Goal: Information Seeking & Learning: Check status

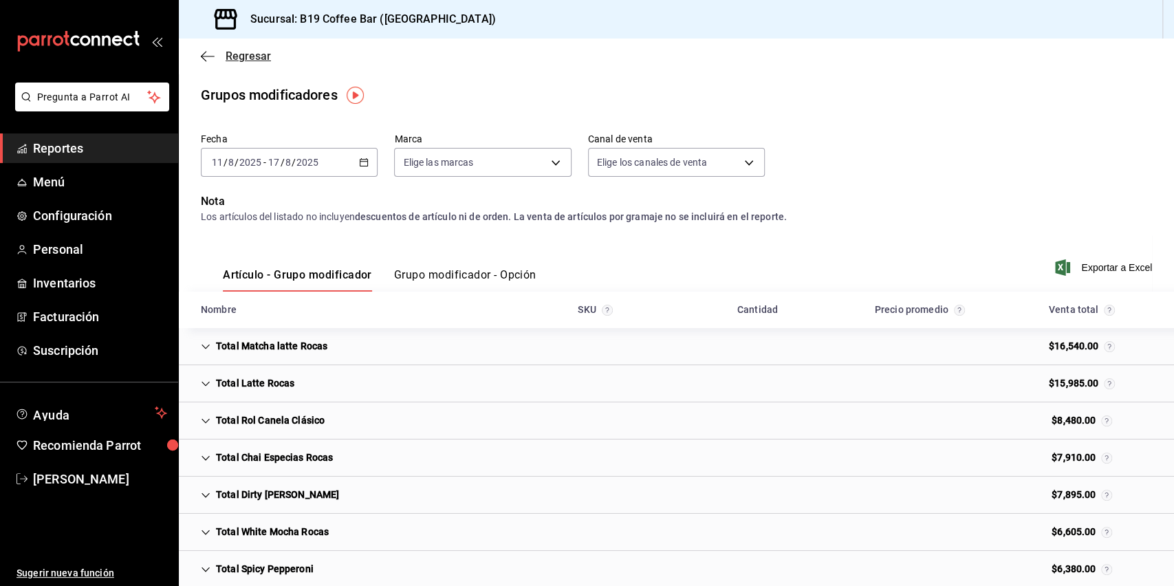
click at [206, 50] on icon "button" at bounding box center [208, 56] width 14 height 12
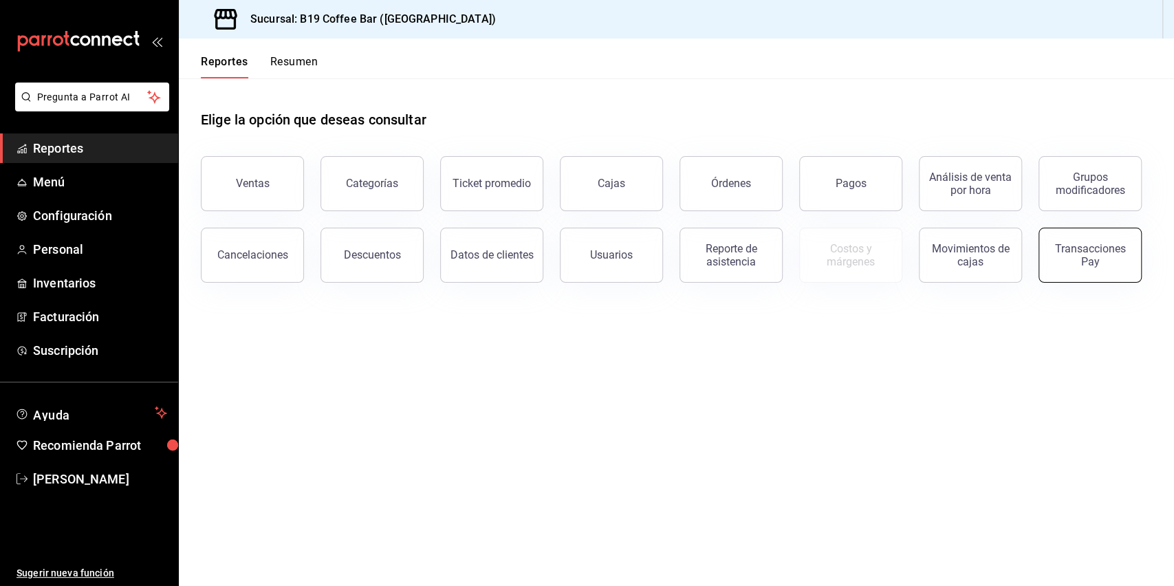
click at [1098, 271] on button "Transacciones Pay" at bounding box center [1090, 255] width 103 height 55
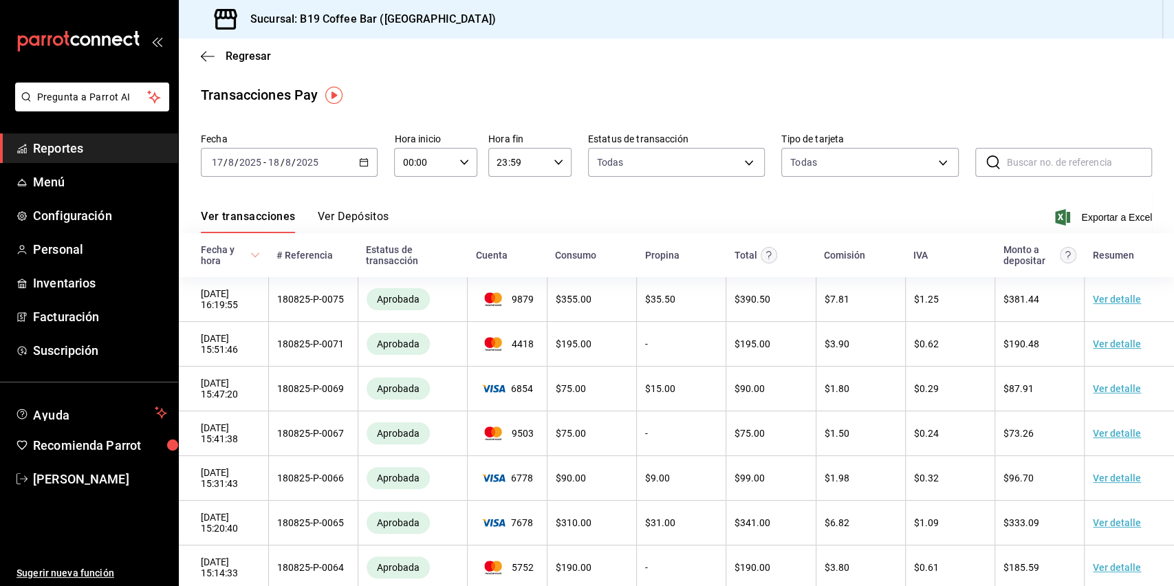
click at [356, 157] on div "[DATE] [DATE] - [DATE] [DATE]" at bounding box center [289, 162] width 177 height 29
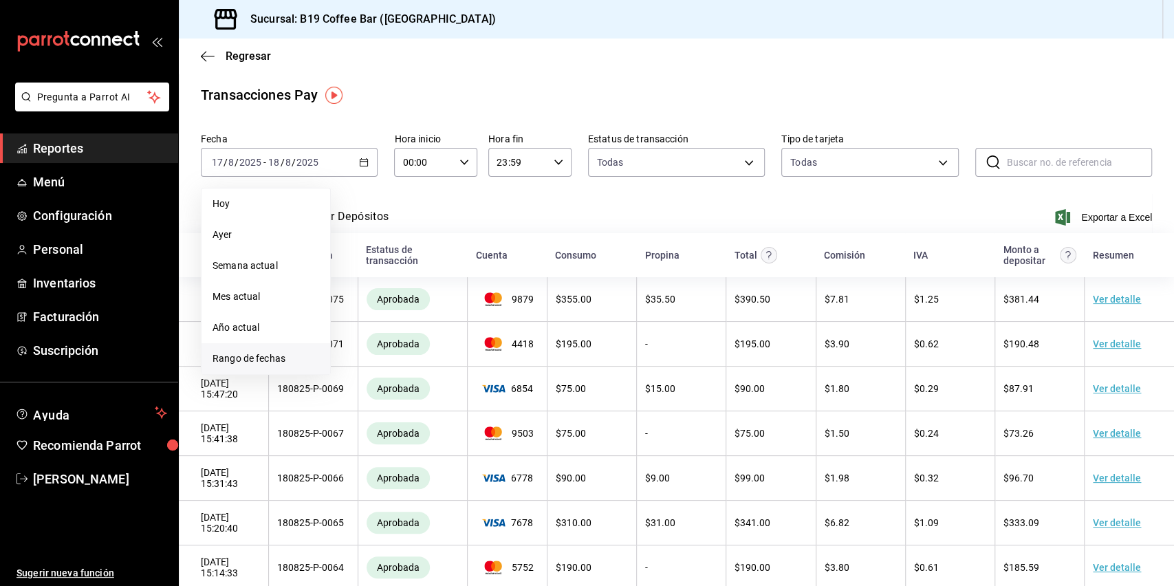
click at [245, 354] on span "Rango de fechas" at bounding box center [266, 359] width 107 height 14
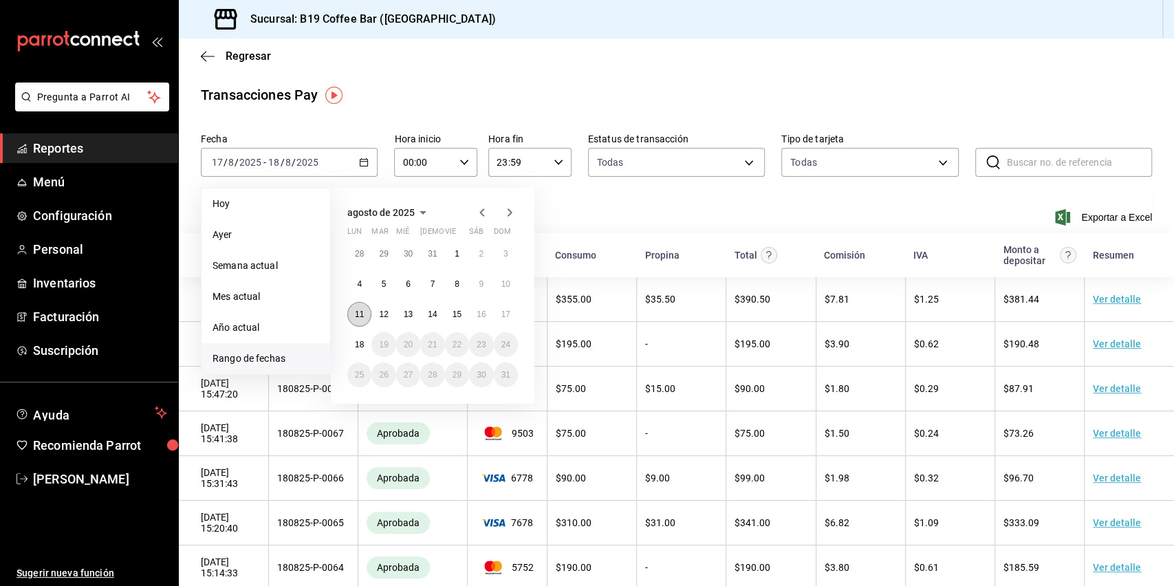
click at [352, 308] on button "11" at bounding box center [359, 314] width 24 height 25
click at [514, 313] on button "17" at bounding box center [506, 314] width 24 height 25
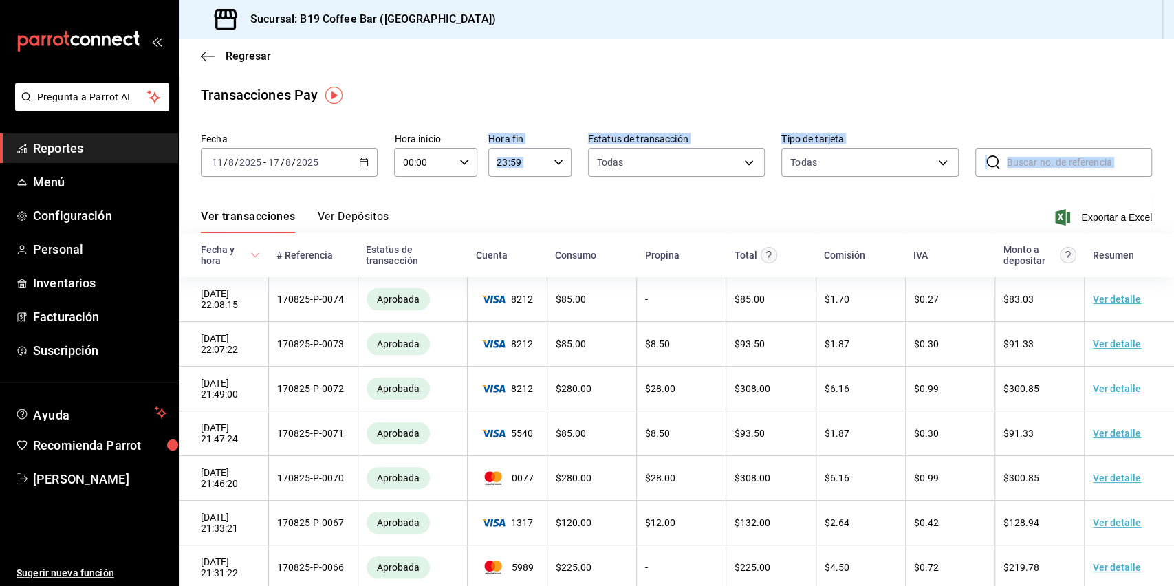
click at [413, 193] on div "Transacciones Pay Fecha [DATE] [DATE] - [DATE] [DATE] Hora inicio 00:00 Hora in…" at bounding box center [676, 405] width 995 height 640
click at [889, 67] on div "Regresar" at bounding box center [676, 56] width 995 height 35
click at [1087, 217] on span "Exportar a Excel" at bounding box center [1105, 217] width 94 height 17
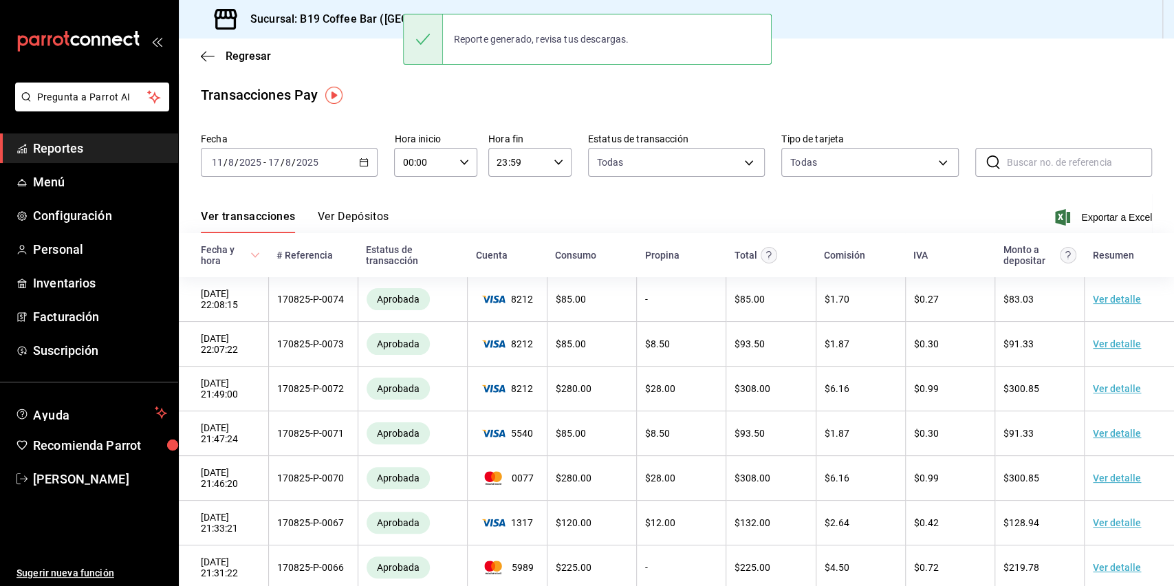
drag, startPoint x: 963, startPoint y: 63, endPoint x: 811, endPoint y: 75, distance: 152.5
click at [963, 63] on div "Regresar" at bounding box center [676, 56] width 995 height 35
click at [196, 58] on div "Regresar" at bounding box center [676, 56] width 995 height 35
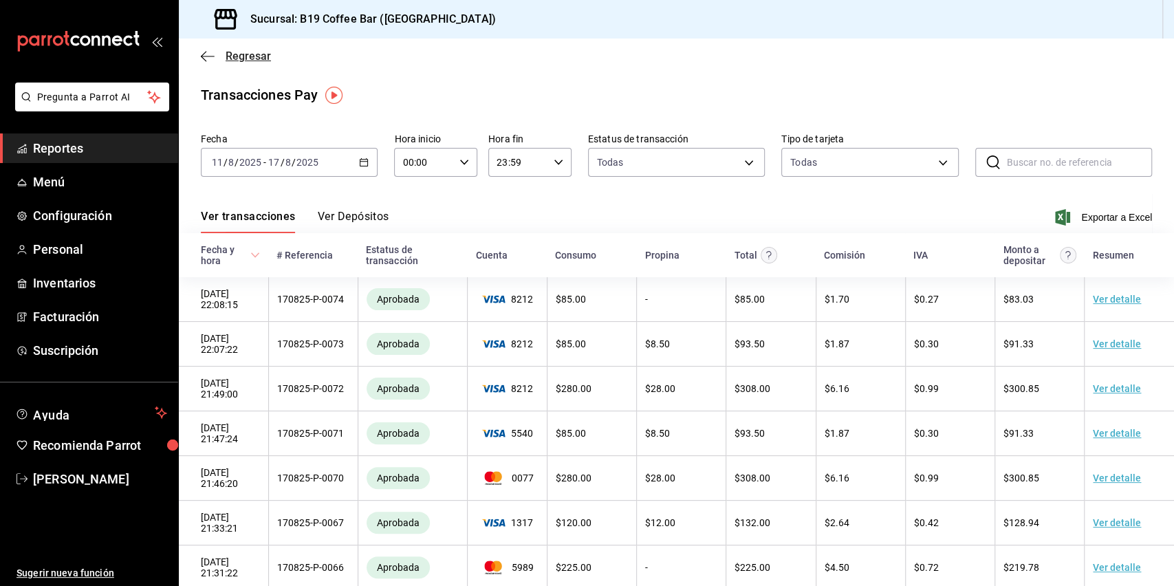
click at [207, 58] on icon "button" at bounding box center [208, 56] width 14 height 12
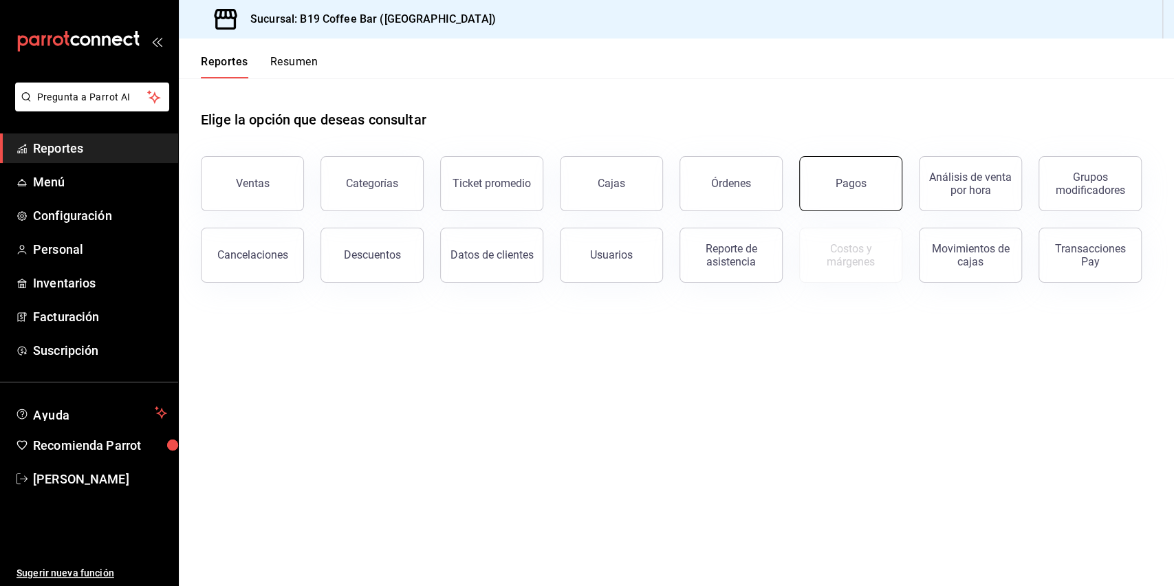
click at [819, 193] on button "Pagos" at bounding box center [850, 183] width 103 height 55
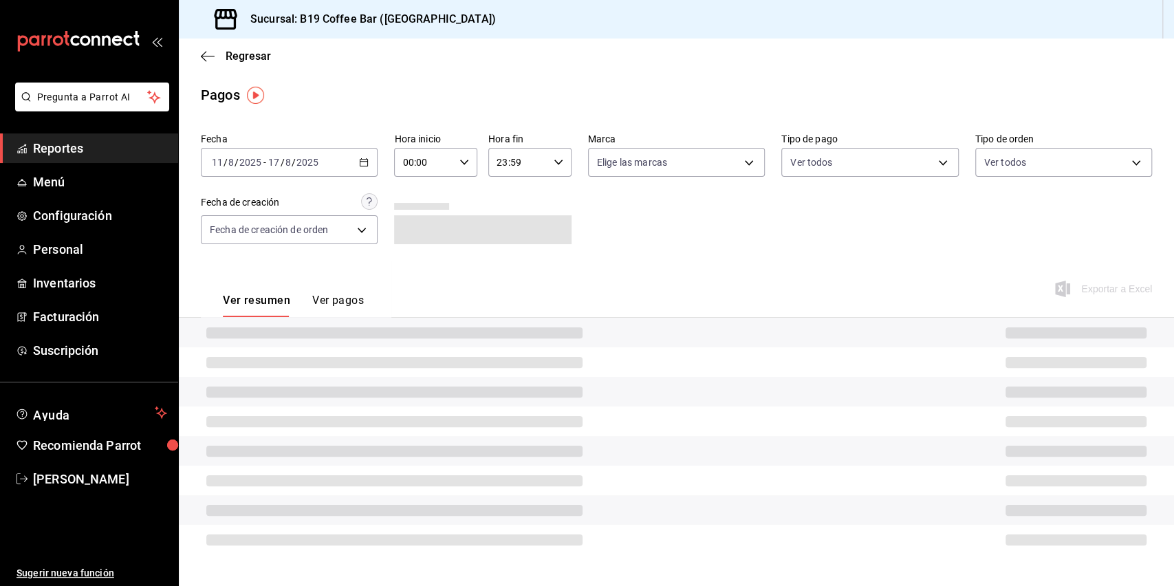
click at [363, 162] on \(Stroke\) "button" at bounding box center [364, 161] width 8 height 1
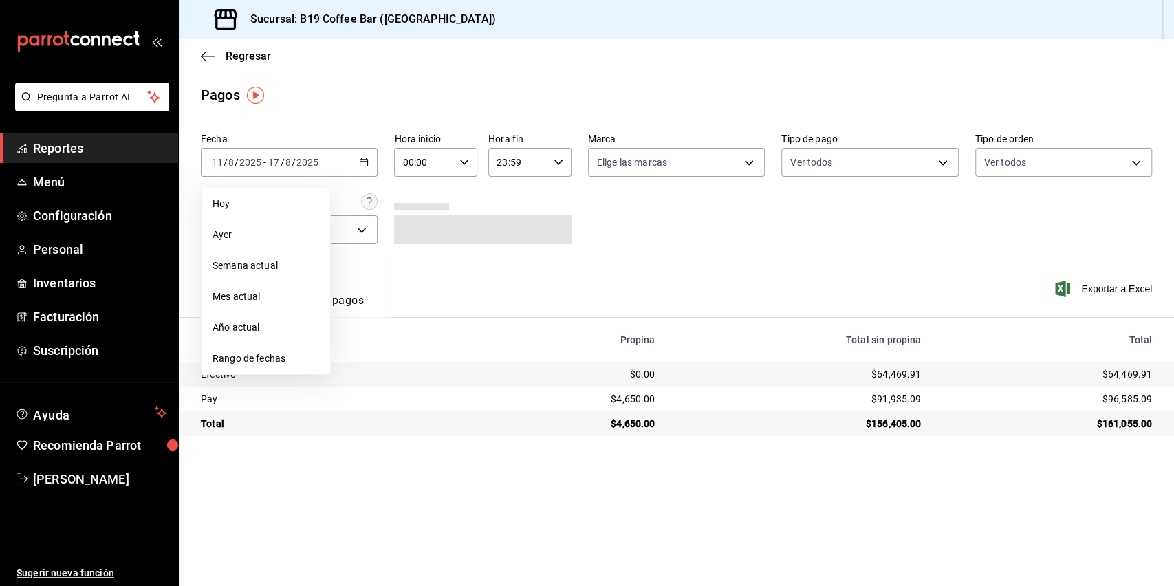
click at [563, 274] on div "Ver resumen Ver pagos Exportar a Excel" at bounding box center [676, 297] width 995 height 73
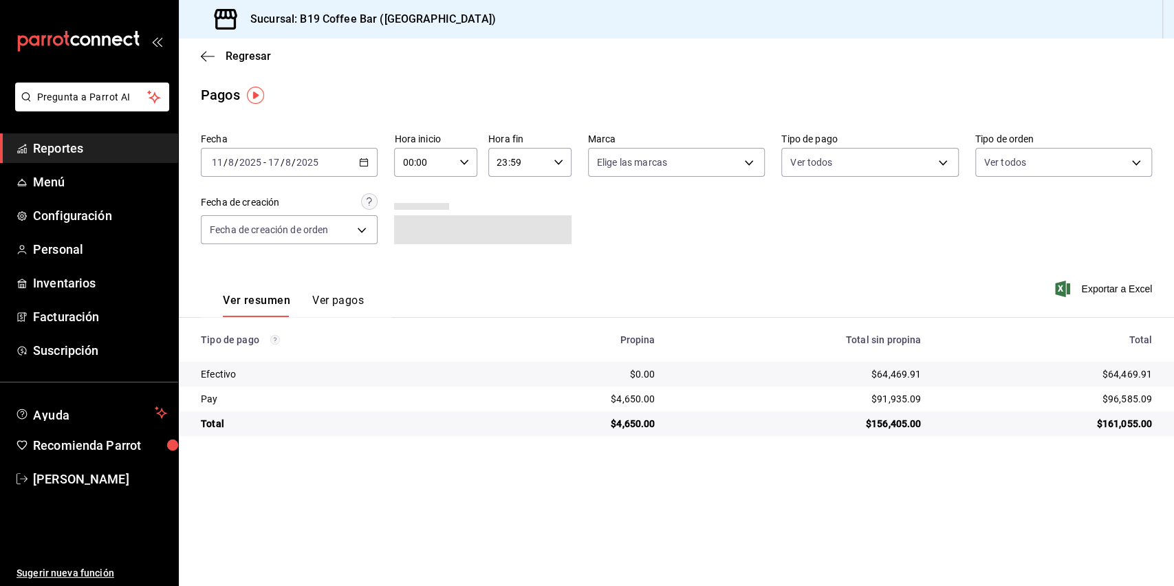
click at [364, 158] on icon "button" at bounding box center [364, 163] width 10 height 10
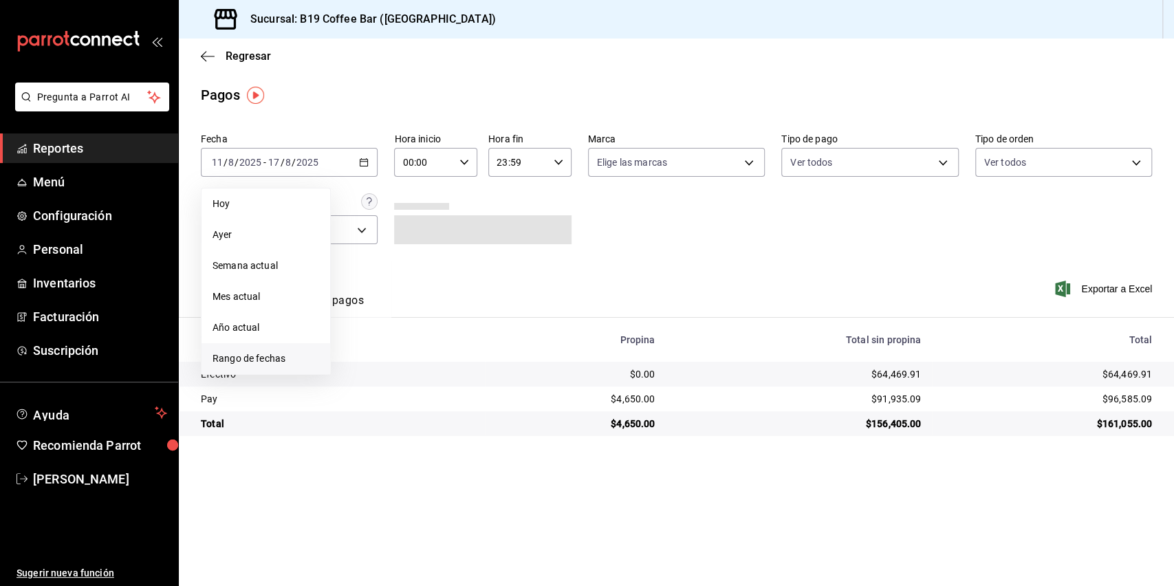
click at [246, 349] on li "Rango de fechas" at bounding box center [266, 358] width 129 height 31
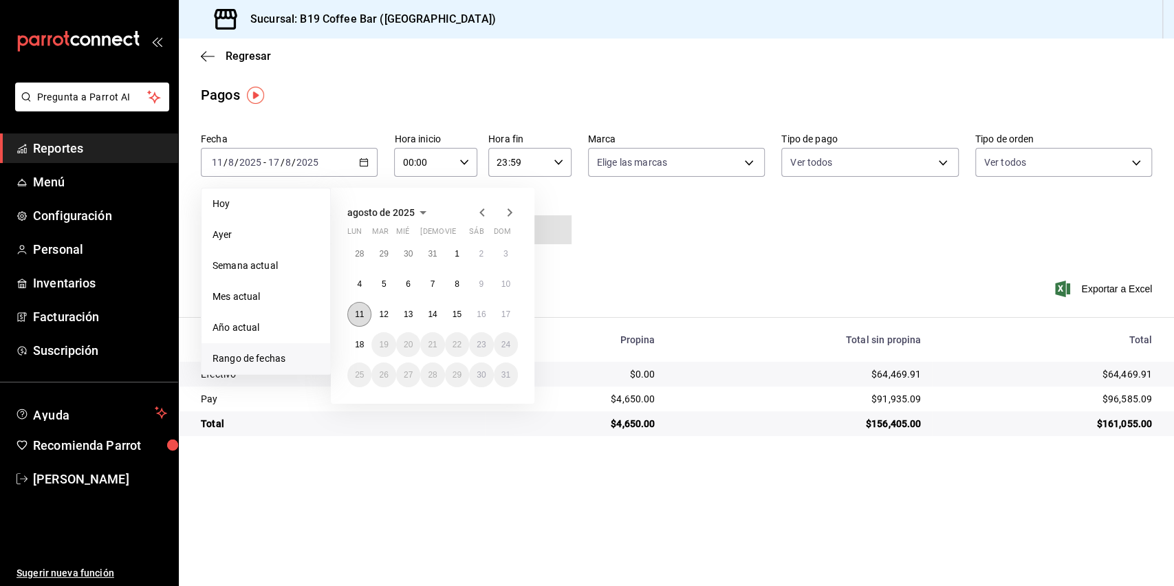
click at [358, 305] on button "11" at bounding box center [359, 314] width 24 height 25
click at [502, 316] on abbr "17" at bounding box center [506, 315] width 9 height 10
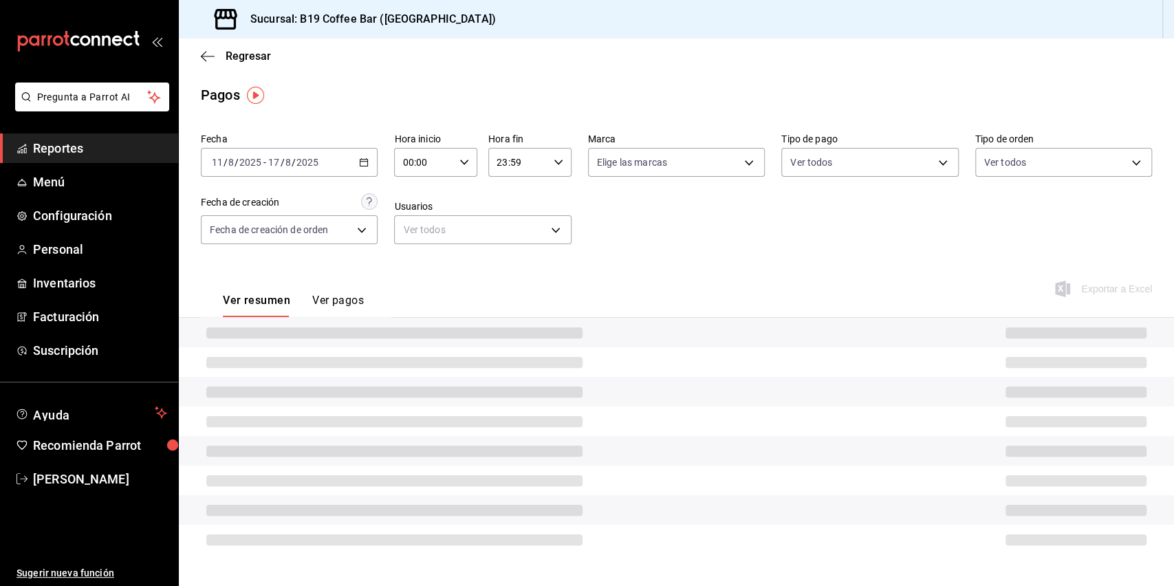
click at [644, 277] on div "Ver resumen Ver pagos Exportar a Excel" at bounding box center [676, 297] width 995 height 73
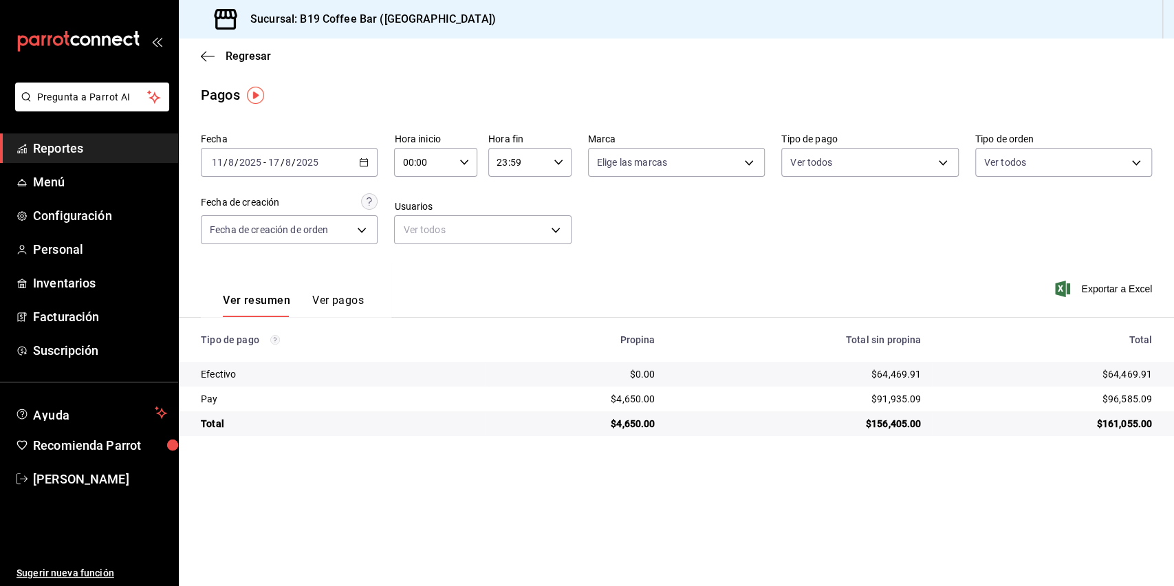
click at [562, 498] on main "Regresar Pagos Fecha [DATE] [DATE] - [DATE] [DATE] Hora inicio 00:00 Hora inici…" at bounding box center [676, 313] width 995 height 548
click at [700, 239] on div "Fecha [DATE] [DATE] - [DATE] [DATE] Hora inicio 00:00 Hora inicio Hora fin 23:5…" at bounding box center [676, 193] width 951 height 133
click at [206, 54] on icon "button" at bounding box center [208, 56] width 14 height 12
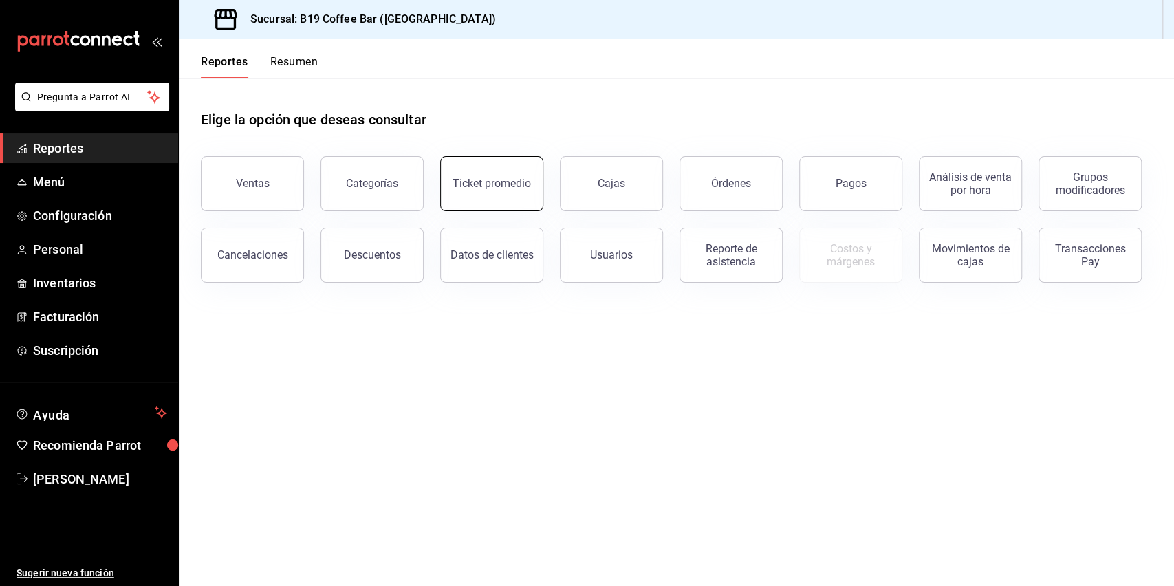
click at [487, 189] on div "Ticket promedio" at bounding box center [492, 183] width 78 height 13
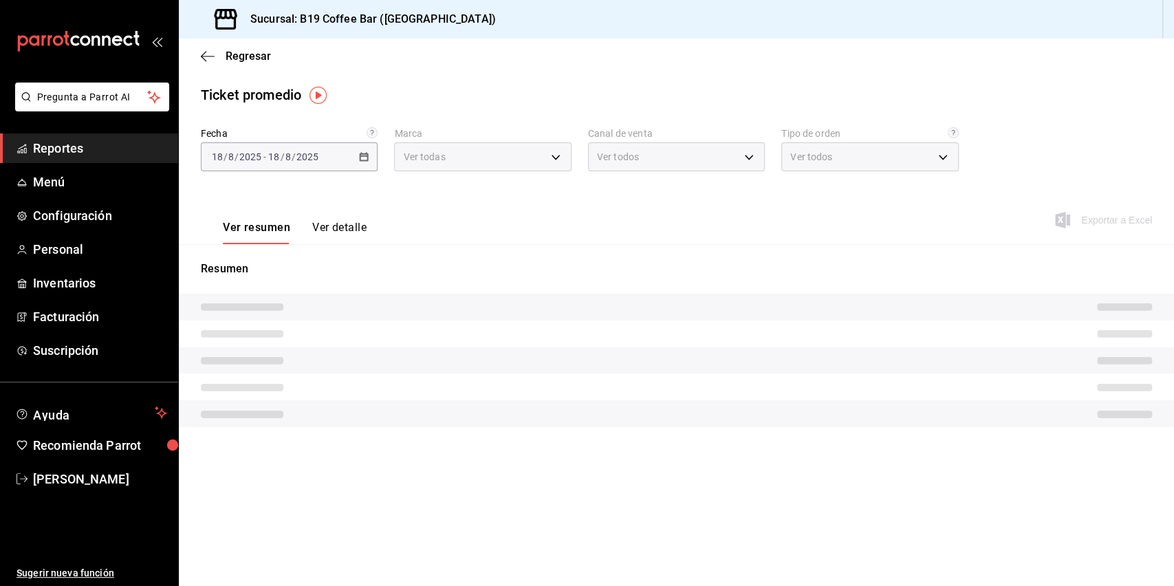
type input "60a04dc3-d0cc-4560-9062-d9b9c41cb37d"
type input "PARROT,UBER_EATS,RAPPI,DIDI_FOOD,ONLINE"
type input "fd315059-cd8c-43d6-9548-0155f61db8ec,c6c30e4b-a81d-48ab-a83b-333b77f0d9d1,037aa…"
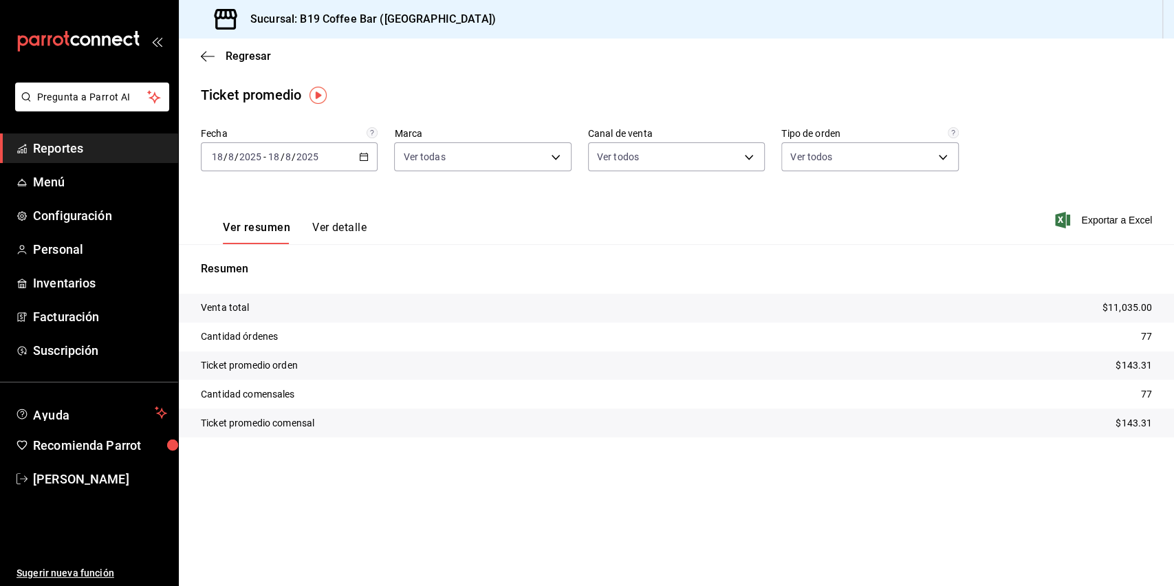
click at [362, 156] on icon "button" at bounding box center [364, 157] width 10 height 10
click at [277, 321] on span "Rango de fechas" at bounding box center [266, 322] width 107 height 14
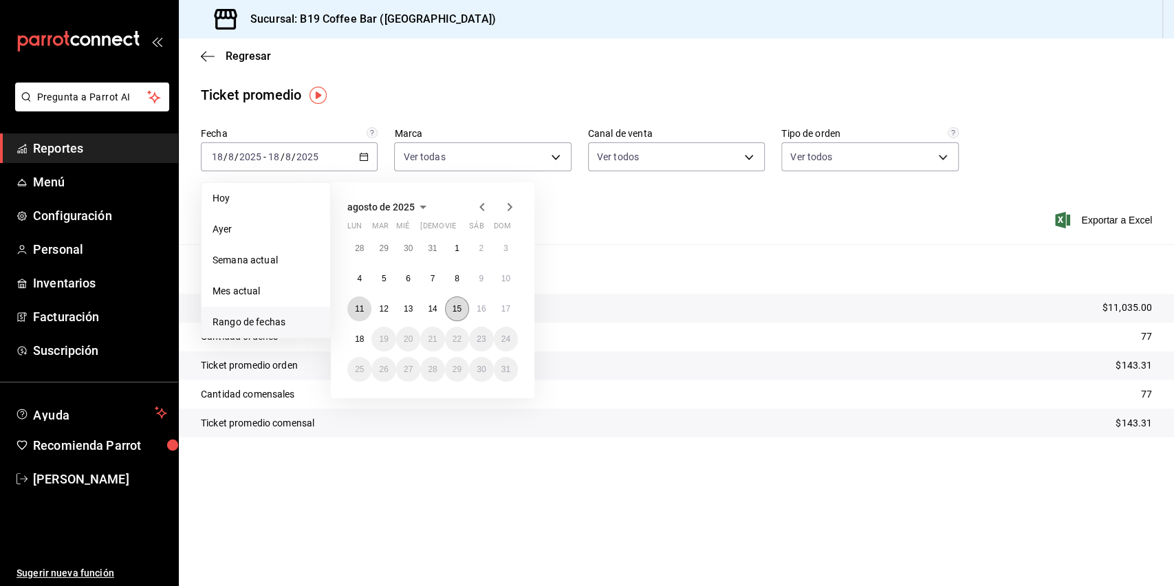
drag, startPoint x: 355, startPoint y: 311, endPoint x: 468, endPoint y: 311, distance: 112.8
click at [355, 311] on abbr "11" at bounding box center [359, 309] width 9 height 10
click at [513, 313] on button "17" at bounding box center [506, 309] width 24 height 25
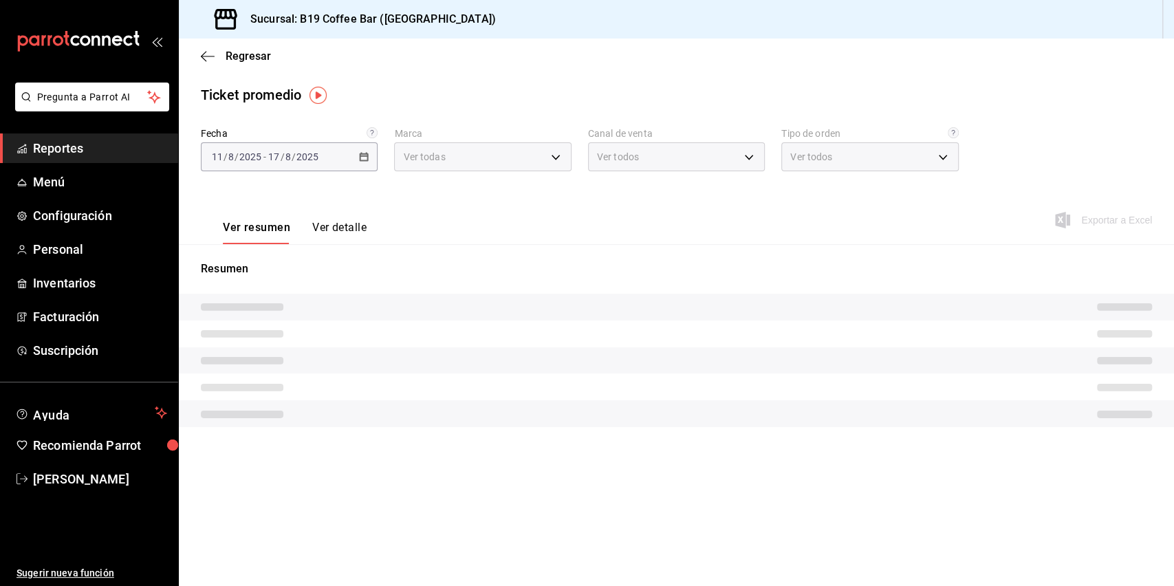
click at [666, 219] on div "Ver resumen Ver detalle Exportar a Excel" at bounding box center [676, 216] width 995 height 56
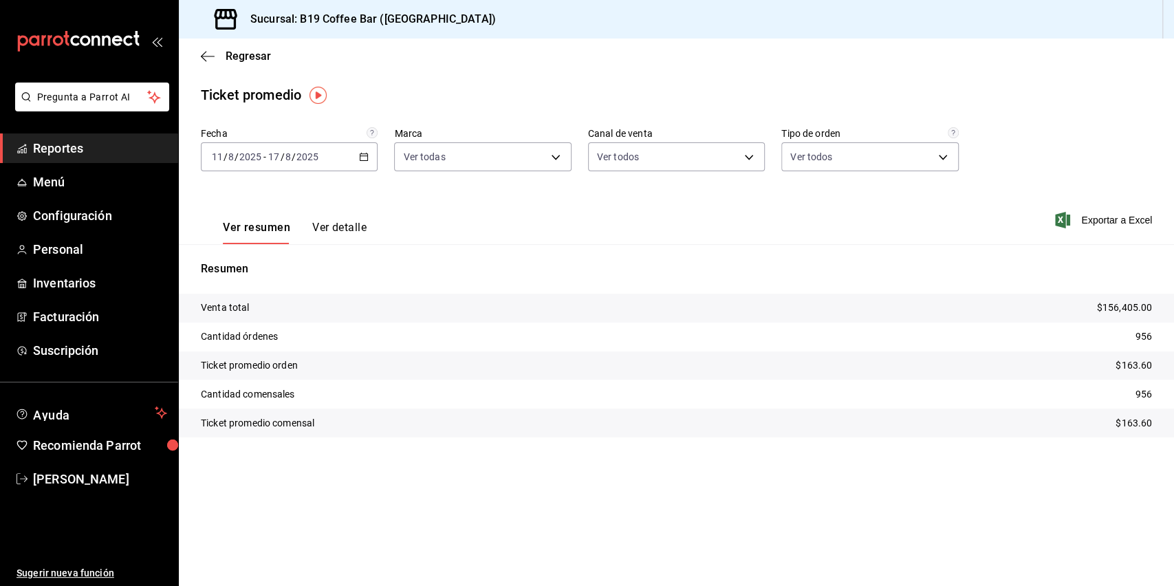
click at [341, 225] on button "Ver detalle" at bounding box center [339, 232] width 54 height 23
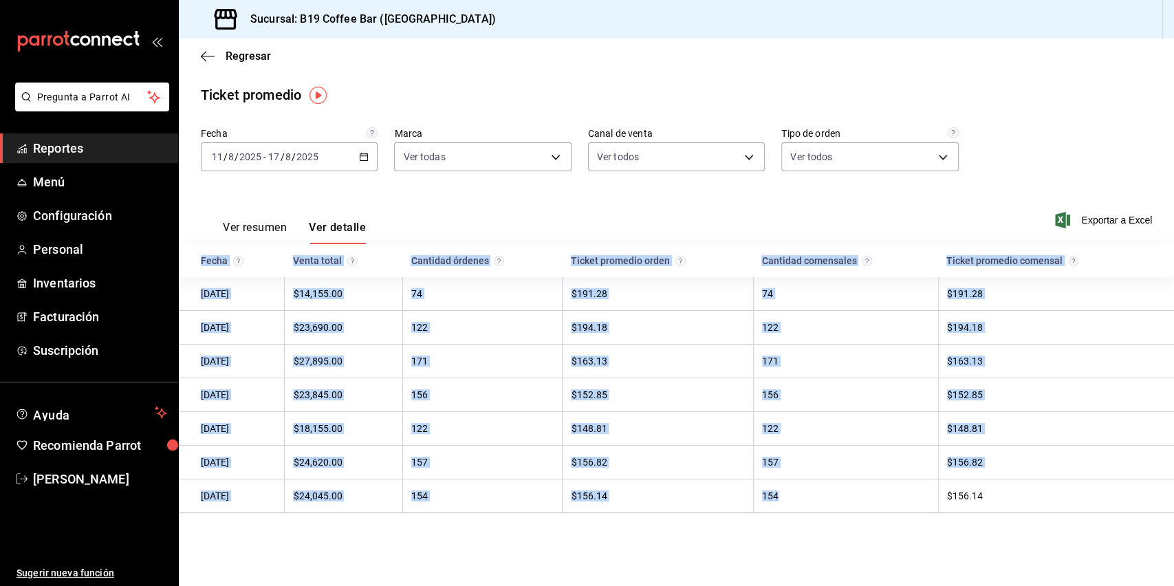
drag, startPoint x: 422, startPoint y: 198, endPoint x: 798, endPoint y: 510, distance: 488.1
click at [798, 510] on div "Fecha [DATE] [DATE] - [DATE] [DATE] Marca Ver todas 60a04dc3-d0cc-4560-9062-d9b…" at bounding box center [676, 333] width 995 height 413
click at [798, 510] on td "154" at bounding box center [845, 497] width 185 height 34
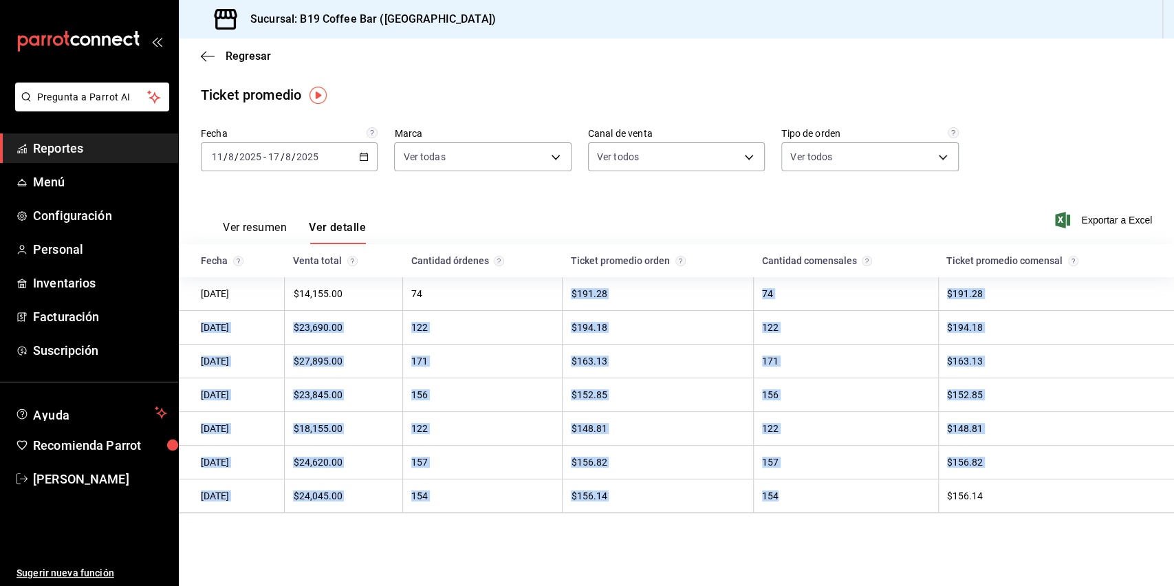
drag, startPoint x: 804, startPoint y: 504, endPoint x: 575, endPoint y: 287, distance: 314.8
click at [575, 287] on tbody "[DATE] $14,155.00 74 $191.28 74 $191.28 [DATE] $23,690.00 122 $194.18 122 $194.…" at bounding box center [676, 395] width 995 height 236
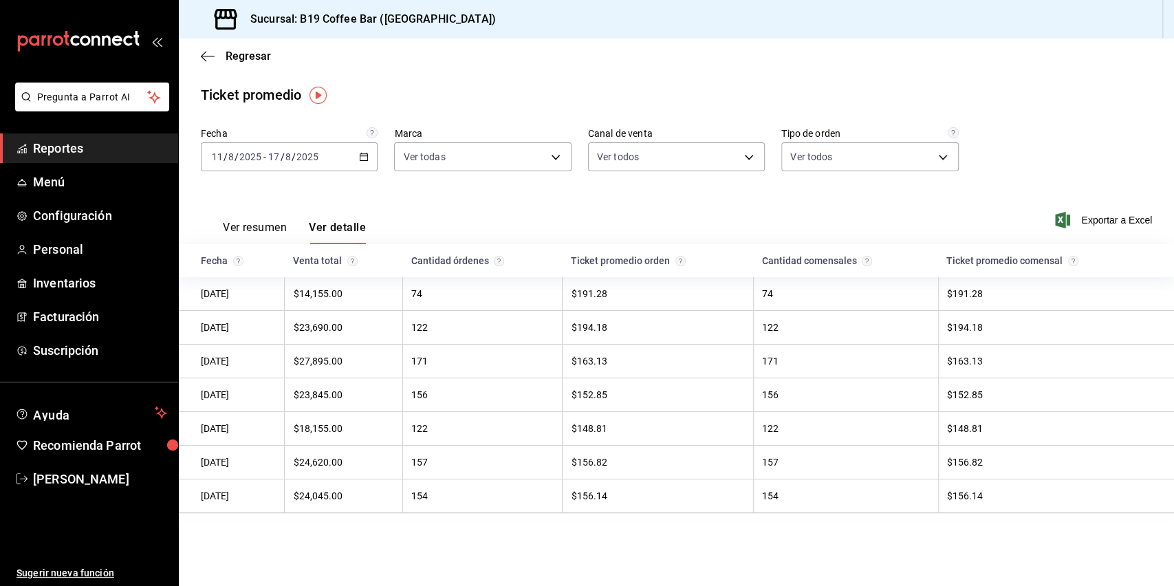
click at [562, 289] on td "74" at bounding box center [482, 294] width 160 height 34
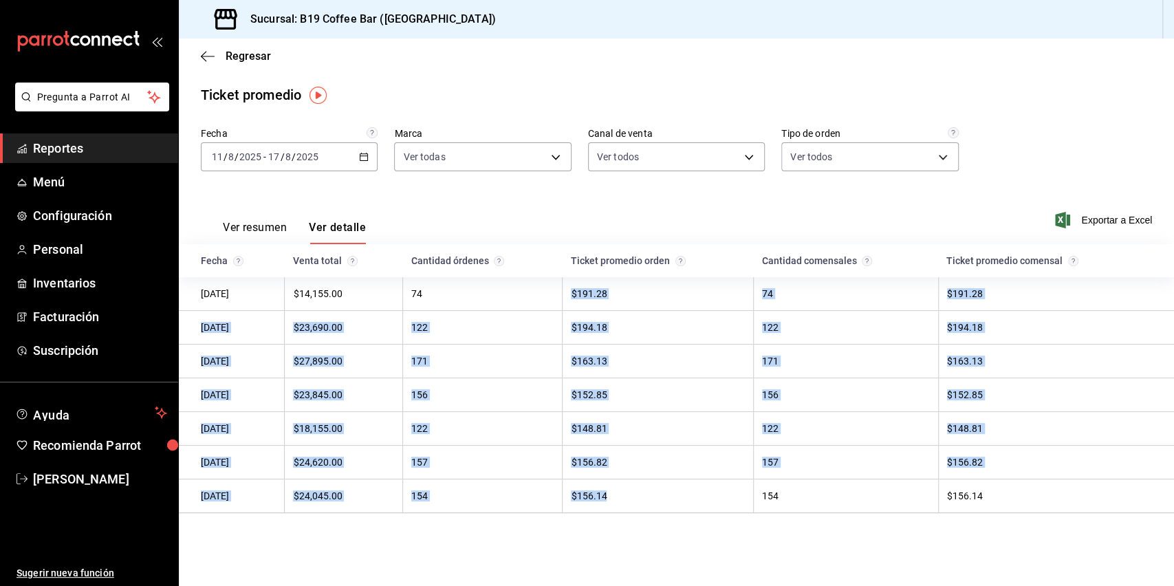
drag, startPoint x: 558, startPoint y: 289, endPoint x: 749, endPoint y: 500, distance: 284.9
click at [749, 500] on tbody "[DATE] $14,155.00 74 $191.28 74 $191.28 [DATE] $23,690.00 122 $194.18 122 $194.…" at bounding box center [676, 395] width 995 height 236
click at [749, 501] on td "$156.14" at bounding box center [658, 497] width 191 height 34
drag, startPoint x: 726, startPoint y: 500, endPoint x: 569, endPoint y: 295, distance: 258.6
click at [569, 295] on tbody "[DATE] $14,155.00 74 $191.28 74 $191.28 [DATE] $23,690.00 122 $194.18 122 $194.…" at bounding box center [676, 395] width 995 height 236
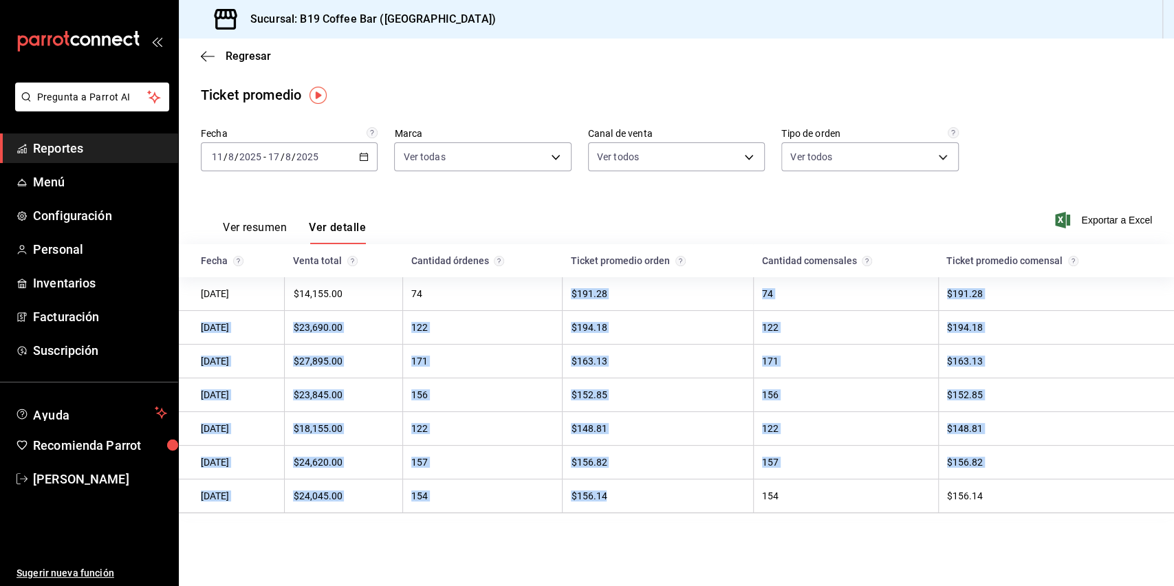
drag, startPoint x: 565, startPoint y: 291, endPoint x: 688, endPoint y: 504, distance: 245.3
click at [688, 504] on tbody "[DATE] $14,155.00 74 $191.28 74 $191.28 [DATE] $23,690.00 122 $194.18 122 $194.…" at bounding box center [676, 395] width 995 height 236
click at [688, 504] on td "$156.14" at bounding box center [658, 497] width 191 height 34
drag, startPoint x: 688, startPoint y: 504, endPoint x: 568, endPoint y: 300, distance: 236.6
click at [568, 300] on tbody "[DATE] $14,155.00 74 $191.28 74 $191.28 [DATE] $23,690.00 122 $194.18 122 $194.…" at bounding box center [676, 395] width 995 height 236
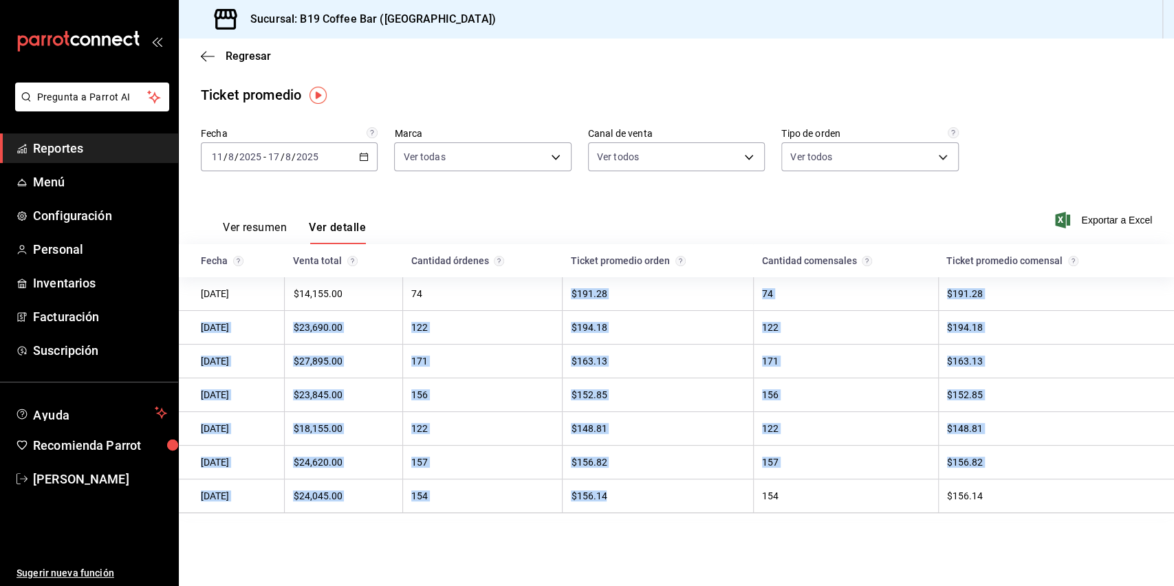
click at [562, 300] on td "74" at bounding box center [482, 294] width 160 height 34
drag, startPoint x: 565, startPoint y: 289, endPoint x: 689, endPoint y: 500, distance: 244.5
click at [689, 500] on tbody "[DATE] $14,155.00 74 $191.28 74 $191.28 [DATE] $23,690.00 122 $194.18 122 $194.…" at bounding box center [676, 395] width 995 height 236
drag, startPoint x: 921, startPoint y: 501, endPoint x: 197, endPoint y: 289, distance: 754.1
click at [197, 289] on tbody "[DATE] $14,155.00 74 $191.28 74 $191.28 [DATE] $23,690.00 122 $194.18 122 $194.…" at bounding box center [676, 395] width 995 height 236
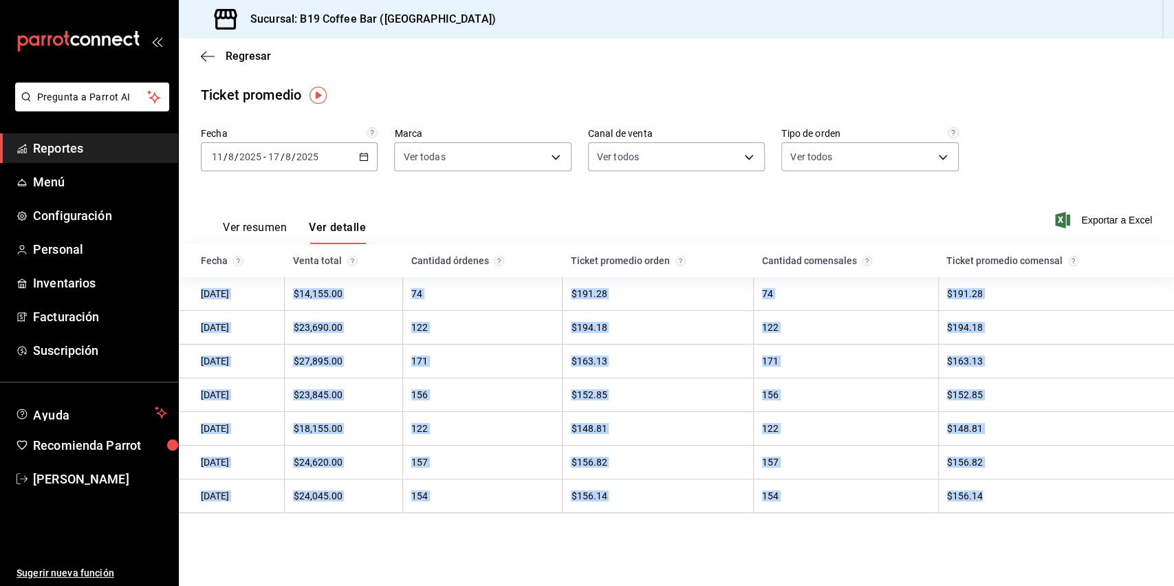
click at [197, 289] on td "[DATE]" at bounding box center [232, 294] width 106 height 34
drag, startPoint x: 211, startPoint y: 296, endPoint x: 989, endPoint y: 503, distance: 805.8
click at [988, 504] on tbody "[DATE] $14,155.00 74 $191.28 74 $191.28 [DATE] $23,690.00 122 $194.18 122 $194.…" at bounding box center [676, 395] width 995 height 236
click at [808, 444] on td "122" at bounding box center [845, 429] width 185 height 34
drag, startPoint x: 1009, startPoint y: 462, endPoint x: 204, endPoint y: 321, distance: 817.3
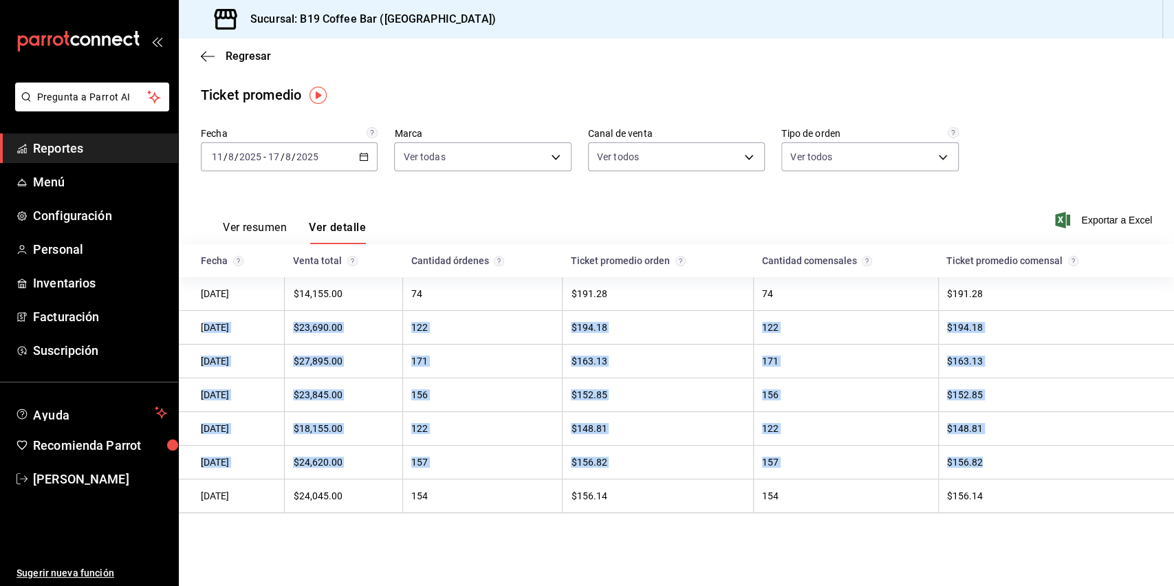
click at [204, 321] on tbody "[DATE] $14,155.00 74 $191.28 74 $191.28 [DATE] $23,690.00 122 $194.18 122 $194.…" at bounding box center [676, 395] width 995 height 236
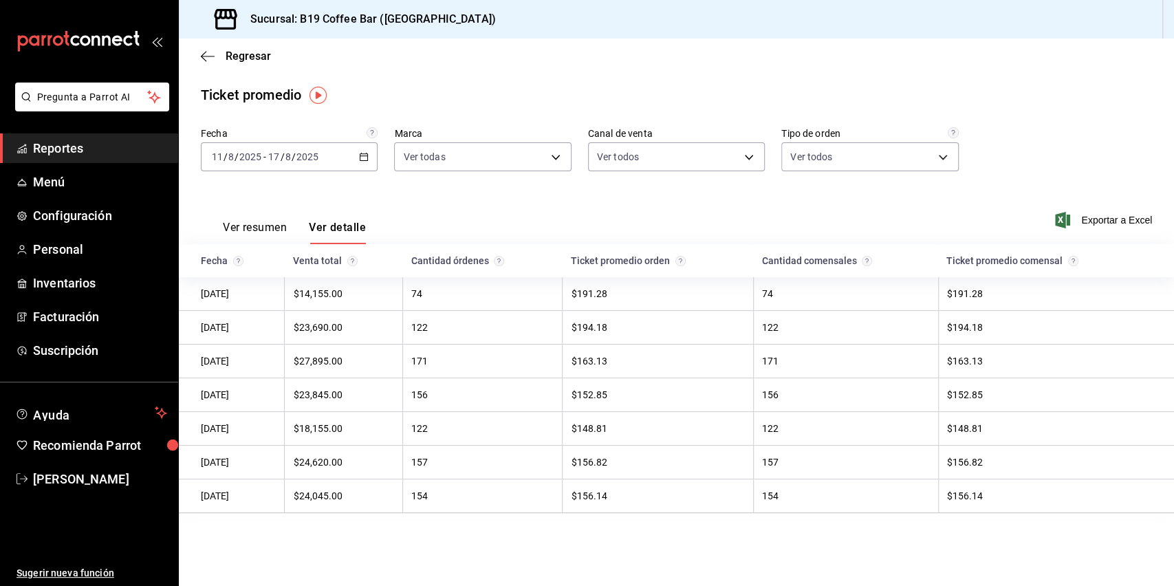
click at [198, 321] on td "[DATE]" at bounding box center [232, 328] width 106 height 34
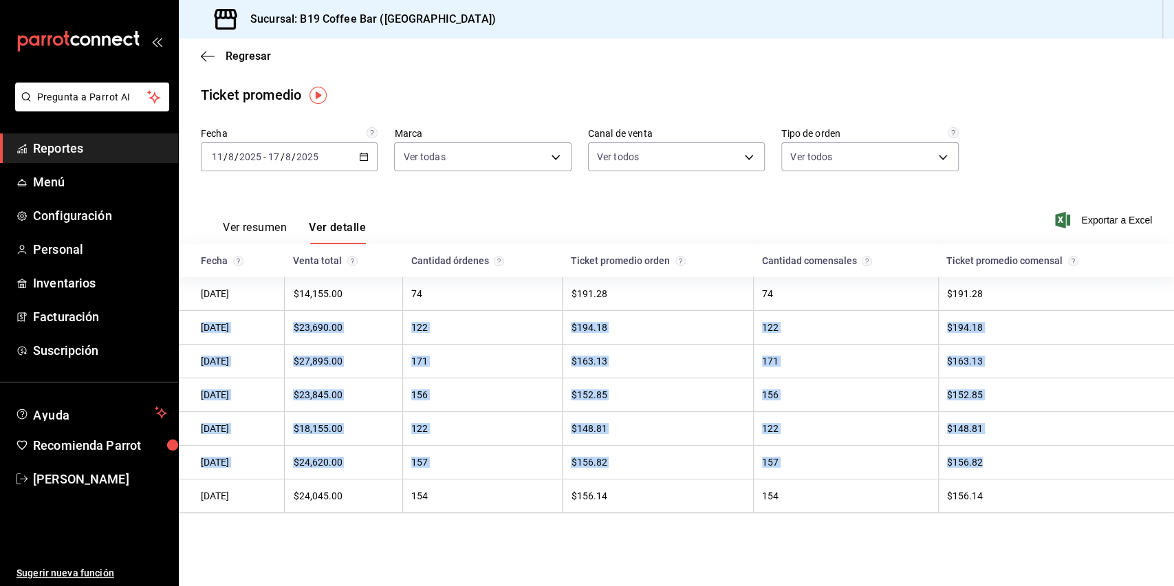
drag, startPoint x: 198, startPoint y: 321, endPoint x: 1026, endPoint y: 456, distance: 839.3
click at [1026, 456] on tbody "[DATE] $14,155.00 74 $191.28 74 $191.28 [DATE] $23,690.00 122 $194.18 122 $194.…" at bounding box center [676, 395] width 995 height 236
click at [1027, 456] on td "$156.82" at bounding box center [1056, 463] width 236 height 34
click at [712, 405] on td "$152.85" at bounding box center [658, 395] width 191 height 34
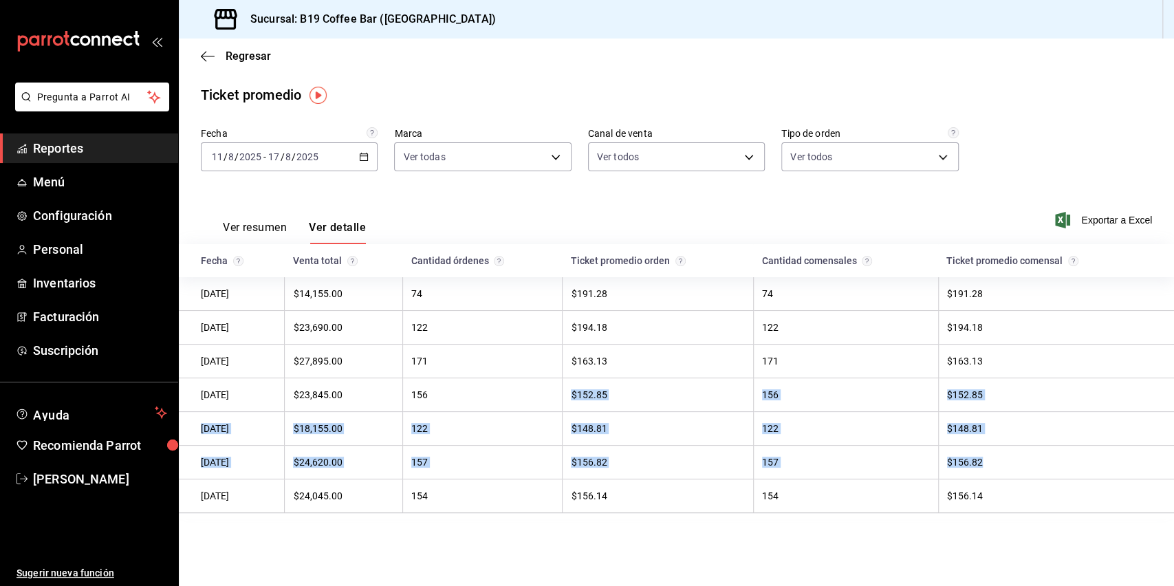
drag, startPoint x: 1068, startPoint y: 456, endPoint x: 561, endPoint y: 383, distance: 511.7
click at [561, 383] on tbody "[DATE] $14,155.00 74 $191.28 74 $191.28 [DATE] $23,690.00 122 $194.18 122 $194.…" at bounding box center [676, 395] width 995 height 236
drag, startPoint x: 695, startPoint y: 387, endPoint x: 709, endPoint y: 392, distance: 14.6
click at [694, 387] on td "$152.85" at bounding box center [658, 395] width 191 height 34
click at [1054, 433] on td "$148.81" at bounding box center [1056, 429] width 236 height 34
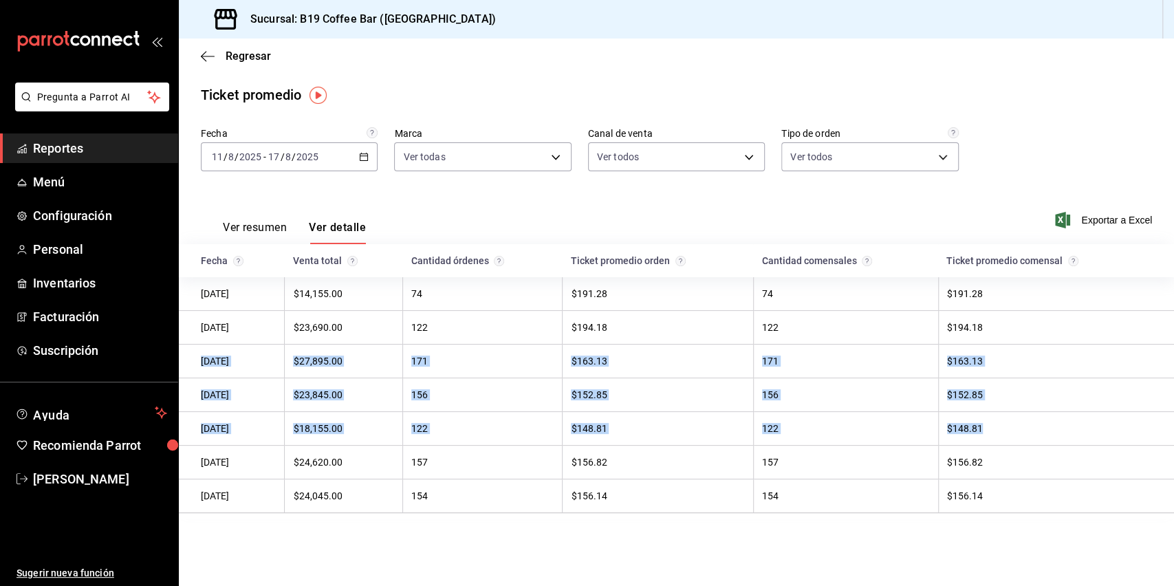
drag, startPoint x: 1051, startPoint y: 435, endPoint x: 200, endPoint y: 360, distance: 854.2
click at [200, 360] on tbody "[DATE] $14,155.00 74 $191.28 74 $191.28 [DATE] $23,690.00 122 $194.18 122 $194.…" at bounding box center [676, 395] width 995 height 236
click at [200, 361] on td "[DATE]" at bounding box center [232, 362] width 106 height 34
drag, startPoint x: 202, startPoint y: 361, endPoint x: 1073, endPoint y: 445, distance: 874.3
click at [1073, 445] on tbody "[DATE] $14,155.00 74 $191.28 74 $191.28 [DATE] $23,690.00 122 $194.18 122 $194.…" at bounding box center [676, 395] width 995 height 236
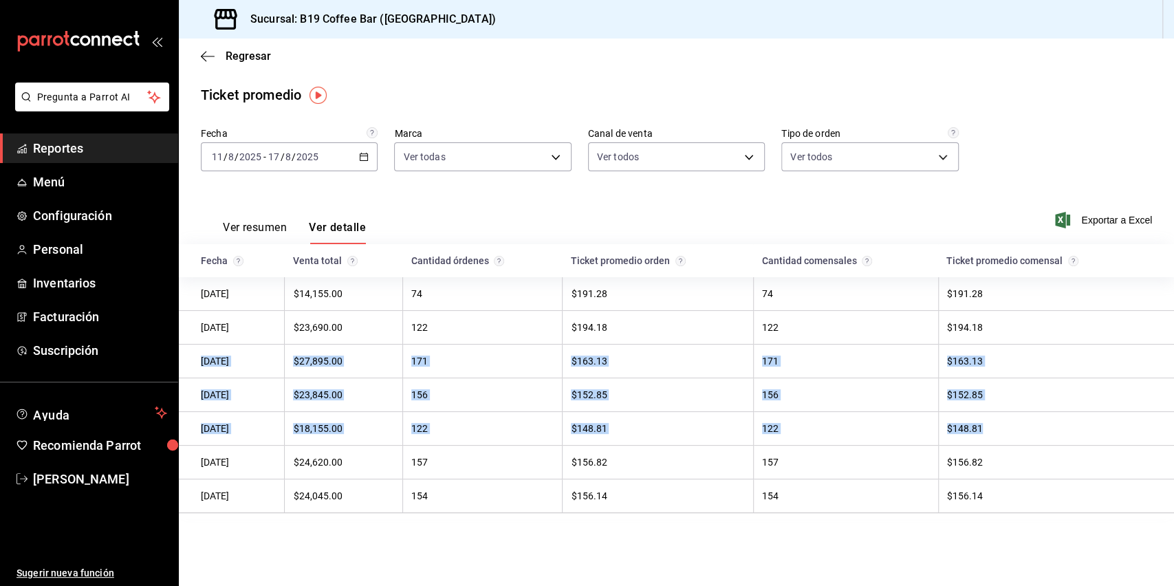
click at [1072, 445] on td "$148.81" at bounding box center [1056, 429] width 236 height 34
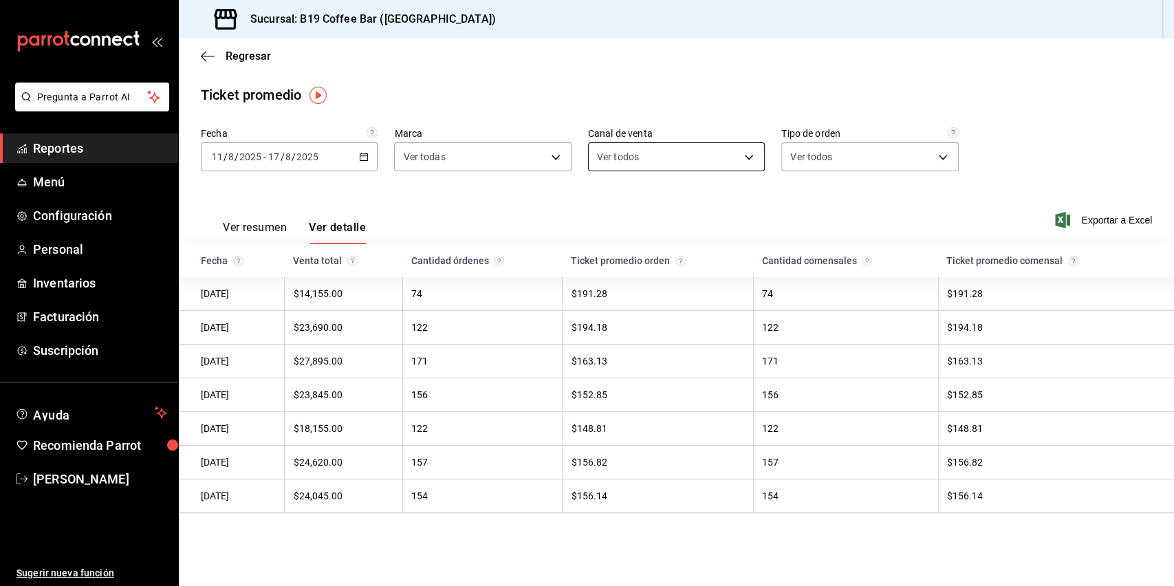
click at [608, 168] on body "Pregunta a Parrot AI Reportes Menú Configuración Personal Inventarios Facturaci…" at bounding box center [587, 293] width 1174 height 586
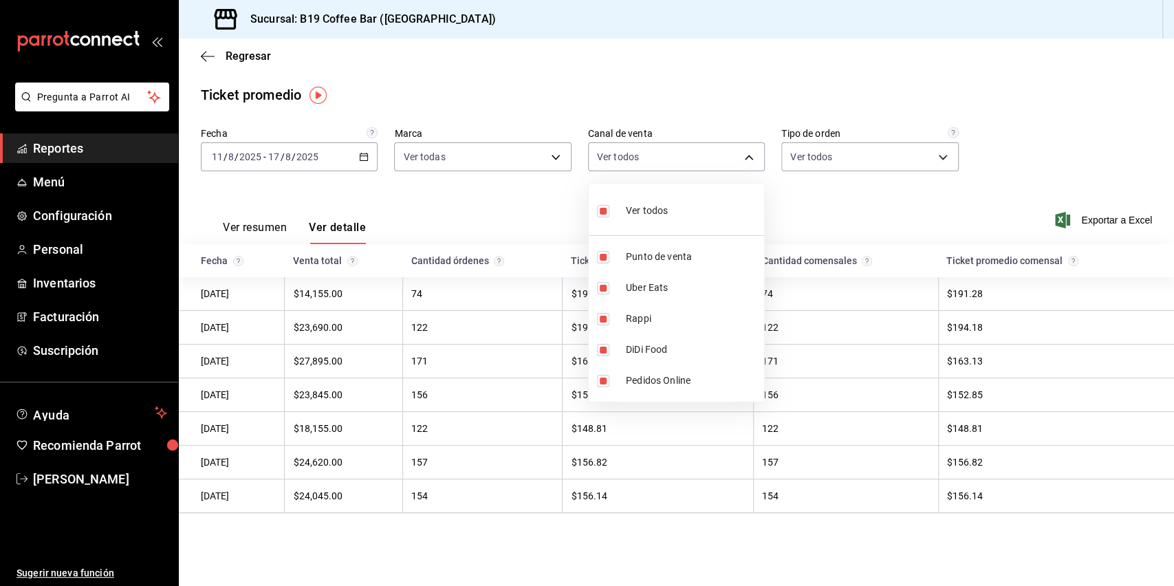
click at [525, 213] on div at bounding box center [587, 293] width 1174 height 586
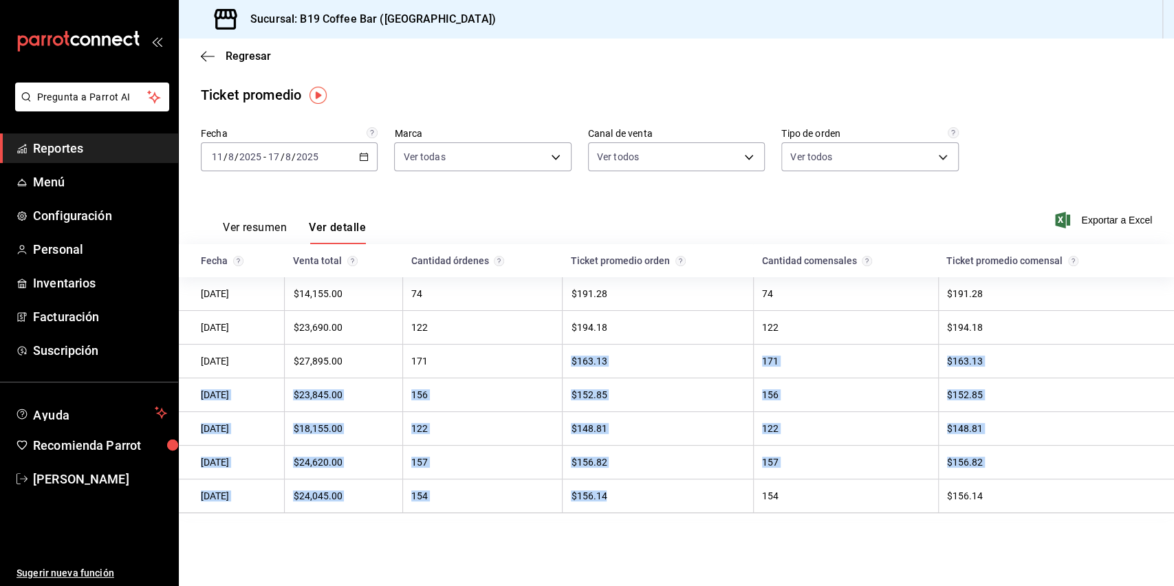
drag, startPoint x: 471, startPoint y: 360, endPoint x: 642, endPoint y: 515, distance: 229.9
click at [642, 513] on tbody "[DATE] $14,155.00 74 $191.28 74 $191.28 [DATE] $23,690.00 122 $194.18 122 $194.…" at bounding box center [676, 395] width 995 height 236
click at [642, 513] on td "$156.14" at bounding box center [658, 497] width 191 height 34
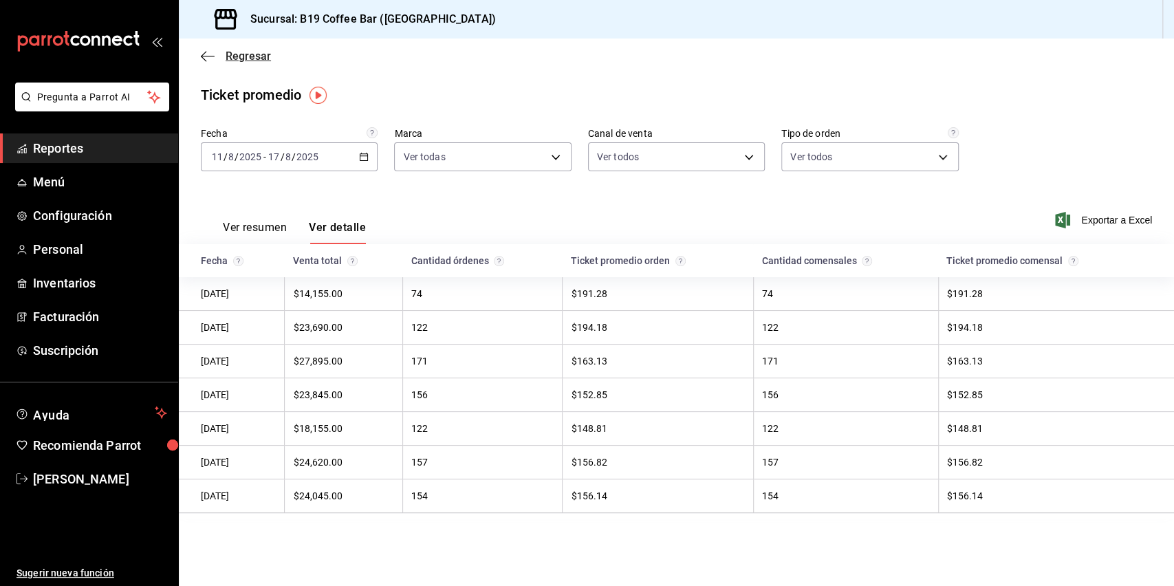
click at [204, 51] on icon "button" at bounding box center [208, 56] width 14 height 12
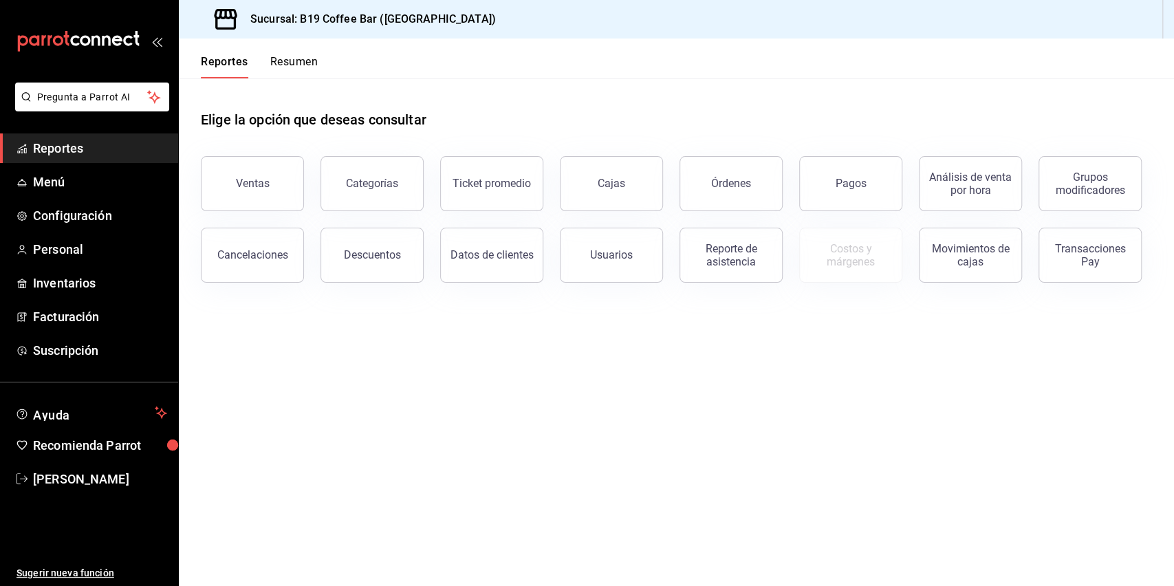
drag, startPoint x: 527, startPoint y: 344, endPoint x: 612, endPoint y: 213, distance: 156.3
click at [528, 342] on main "Elige la opción que deseas consultar Ventas Categorías Ticket promedio Cajas Ór…" at bounding box center [676, 332] width 995 height 508
